Goal: Task Accomplishment & Management: Manage account settings

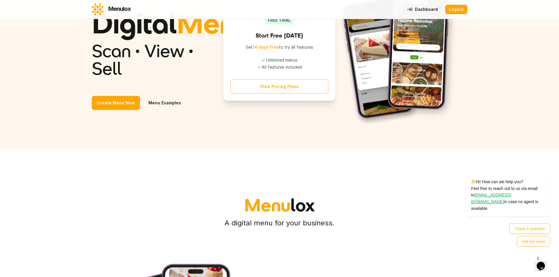
scroll to position [29, 0]
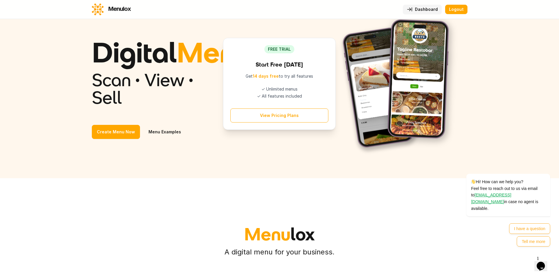
drag, startPoint x: 258, startPoint y: 115, endPoint x: 300, endPoint y: 117, distance: 42.3
click at [299, 99] on li "✓ All features included" at bounding box center [279, 96] width 98 height 6
click at [300, 99] on li "✓ All features included" at bounding box center [279, 96] width 98 height 6
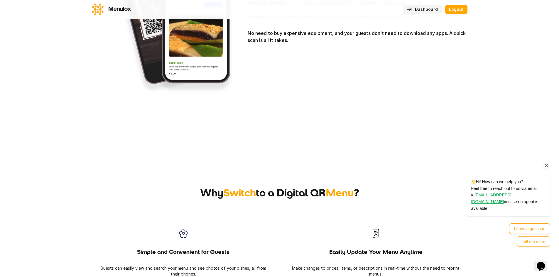
scroll to position [382, 0]
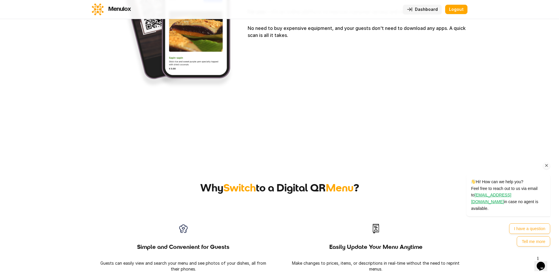
click at [546, 168] on icon "Chat attention grabber" at bounding box center [546, 165] width 5 height 5
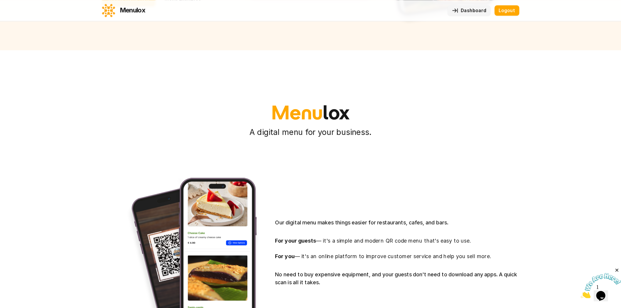
scroll to position [0, 0]
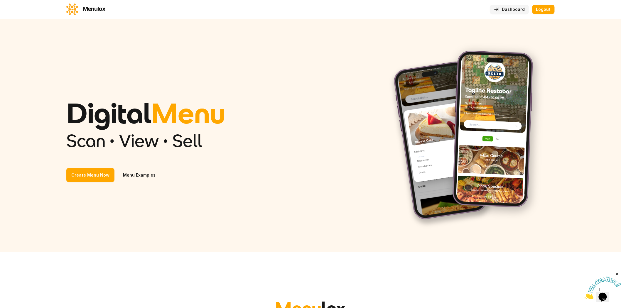
click at [338, 166] on div "Digital Menu Scan • View • Sell Create Menu Now Menu Examples" at bounding box center [310, 136] width 488 height 186
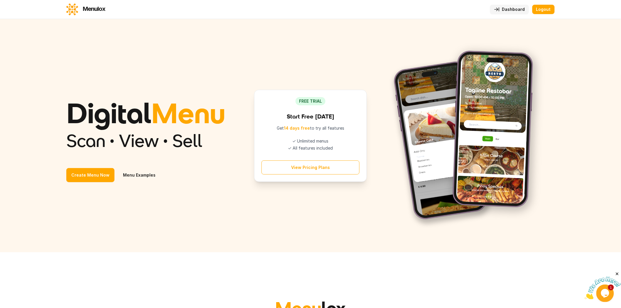
drag, startPoint x: 0, startPoint y: 0, endPoint x: 270, endPoint y: 137, distance: 302.9
drag, startPoint x: 270, startPoint y: 137, endPoint x: 293, endPoint y: 175, distance: 43.8
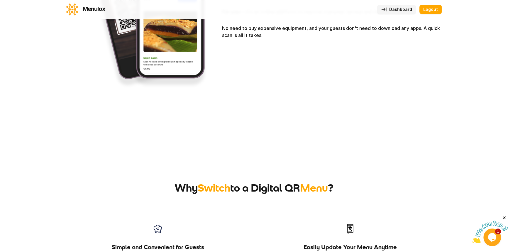
scroll to position [459, 0]
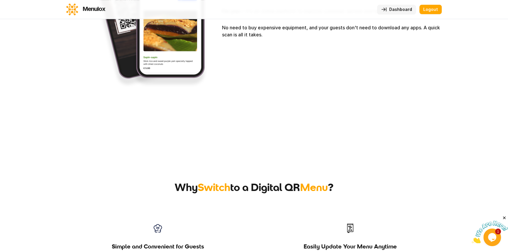
click at [402, 8] on link "Dashboard" at bounding box center [397, 9] width 39 height 9
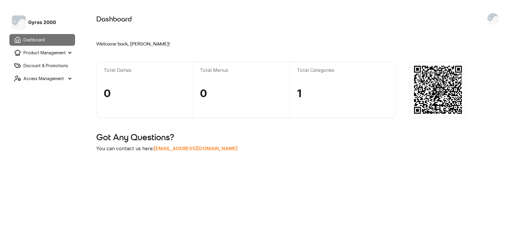
click at [52, 77] on summary "Access Management" at bounding box center [42, 79] width 66 height 12
click at [50, 87] on link "User Account" at bounding box center [45, 90] width 59 height 11
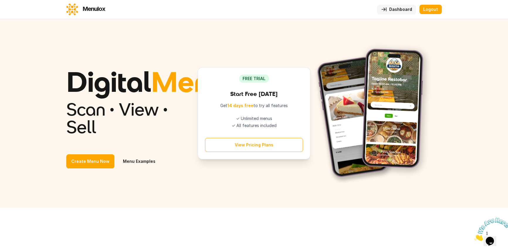
click at [403, 13] on link "Dashboard" at bounding box center [397, 9] width 39 height 9
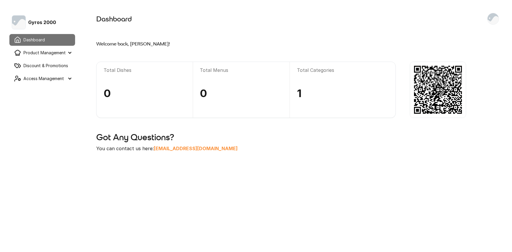
click at [54, 65] on link "Discount & Promotions" at bounding box center [42, 66] width 66 height 12
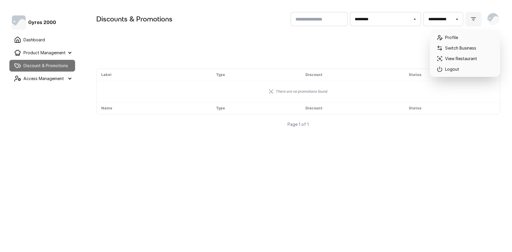
click at [492, 21] on img at bounding box center [493, 18] width 11 height 11
click at [478, 49] on link "Switch Business" at bounding box center [465, 48] width 66 height 11
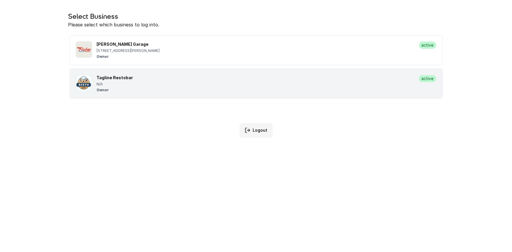
click at [291, 84] on div "N/A" at bounding box center [255, 84] width 317 height 5
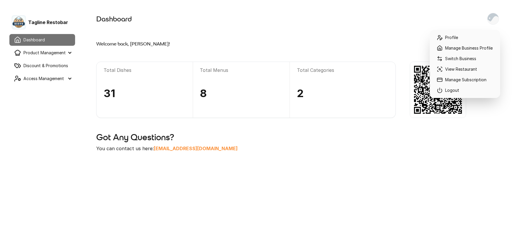
click at [496, 19] on img at bounding box center [493, 18] width 11 height 11
click at [478, 53] on link "Manage Business Profile" at bounding box center [465, 48] width 66 height 11
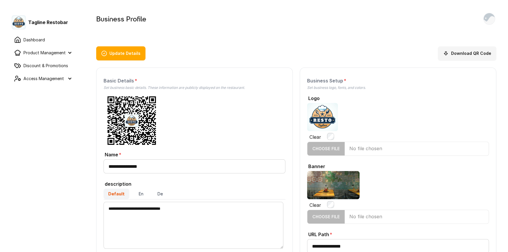
click at [44, 40] on link "Dashboard" at bounding box center [42, 40] width 66 height 12
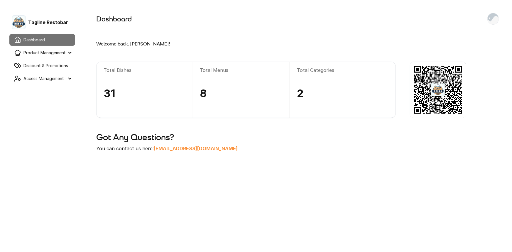
click at [48, 50] on summary "Product Management" at bounding box center [42, 53] width 66 height 12
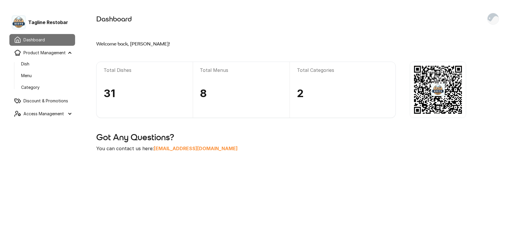
click at [43, 72] on link "Menu" at bounding box center [45, 75] width 59 height 11
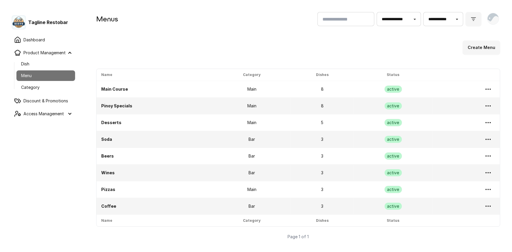
click at [35, 85] on link "Category" at bounding box center [45, 87] width 59 height 11
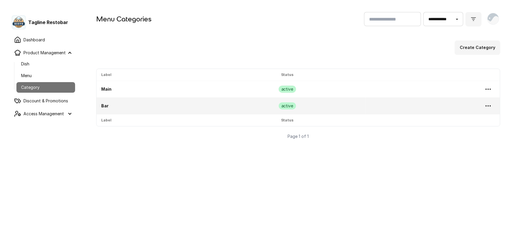
click at [45, 69] on link "Dish" at bounding box center [45, 64] width 59 height 11
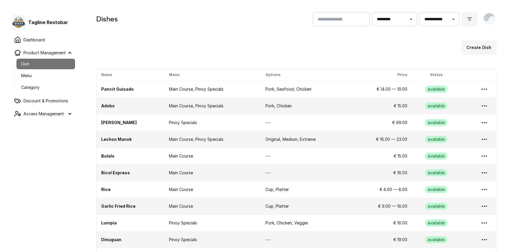
click at [108, 89] on link "Pancit Guisado" at bounding box center [117, 89] width 33 height 5
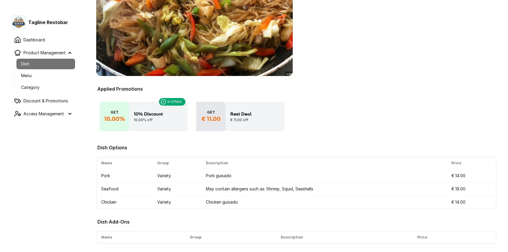
scroll to position [148, 0]
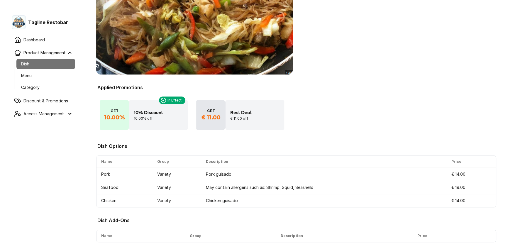
click at [48, 77] on link "Menu" at bounding box center [45, 75] width 59 height 11
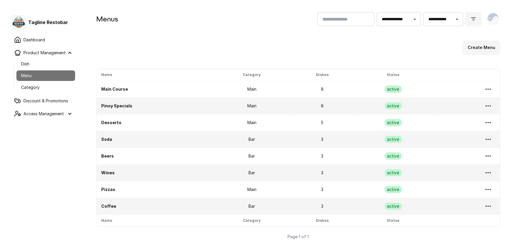
click at [494, 46] on button "Create Menu" at bounding box center [482, 48] width 38 height 14
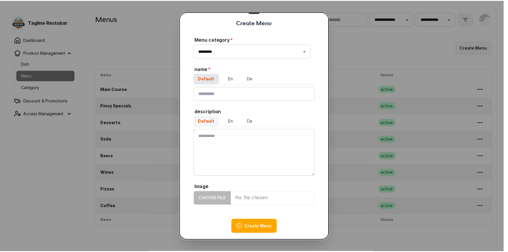
scroll to position [37, 0]
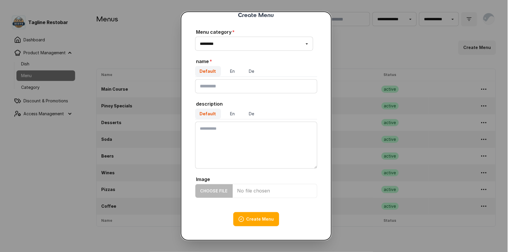
click at [99, 103] on button "close" at bounding box center [256, 126] width 512 height 252
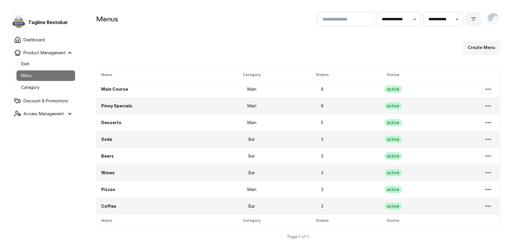
click at [48, 66] on link "Dish" at bounding box center [45, 64] width 59 height 11
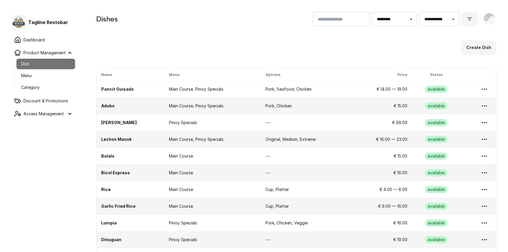
click at [476, 53] on button "Create Dish" at bounding box center [479, 48] width 35 height 14
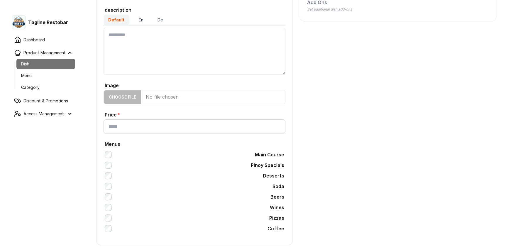
scroll to position [144, 0]
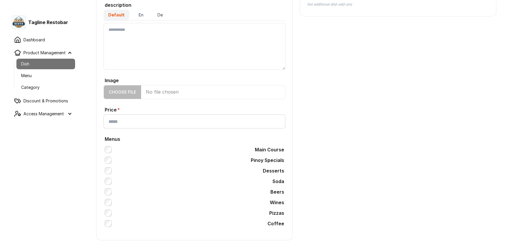
drag, startPoint x: 256, startPoint y: 150, endPoint x: 297, endPoint y: 153, distance: 41.2
click at [297, 153] on form "Create Dish Add Option Add Add-On Dish Details Set dish basic details Name desc…" at bounding box center [296, 79] width 400 height 323
click at [362, 155] on div "Dish Options Set additional dish options Add Ons Set additional dish add-ons" at bounding box center [398, 93] width 197 height 296
click at [116, 149] on label "Main Course" at bounding box center [195, 149] width 182 height 11
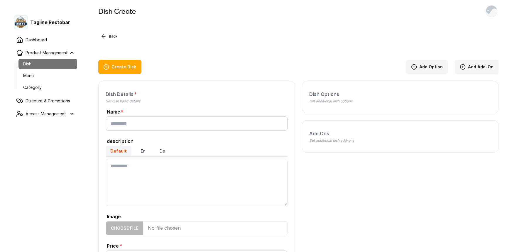
scroll to position [0, 0]
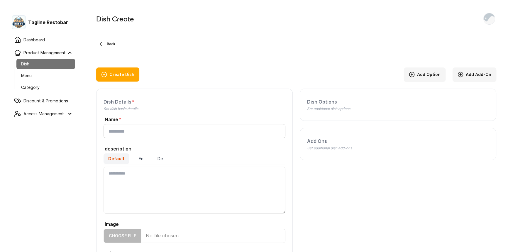
click at [115, 45] on button "Back" at bounding box center [106, 44] width 21 height 7
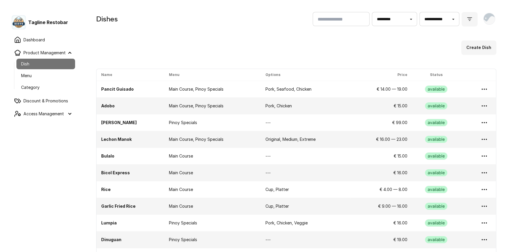
click at [55, 77] on link "Menu" at bounding box center [45, 75] width 59 height 11
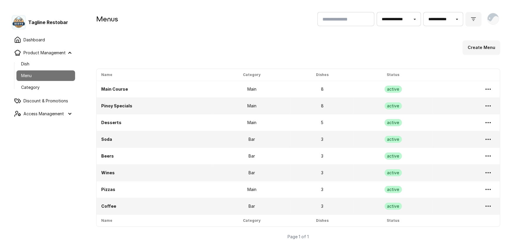
click at [59, 90] on link "Category" at bounding box center [45, 87] width 59 height 11
